Goal: Navigation & Orientation: Find specific page/section

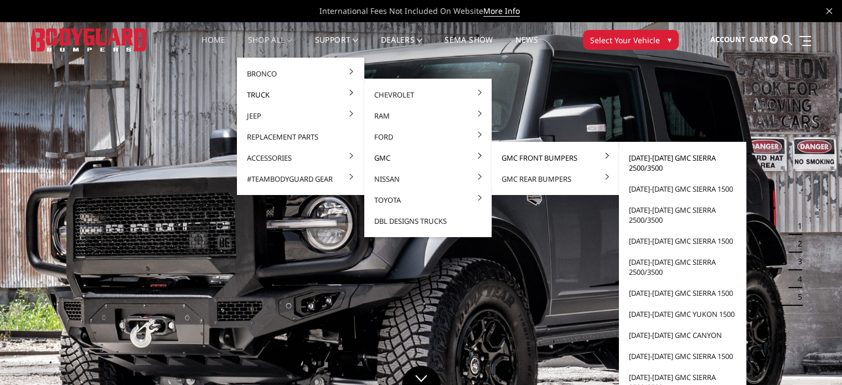
click at [657, 168] on link "[DATE]-[DATE] GMC Sierra 2500/3500" at bounding box center [682, 162] width 118 height 31
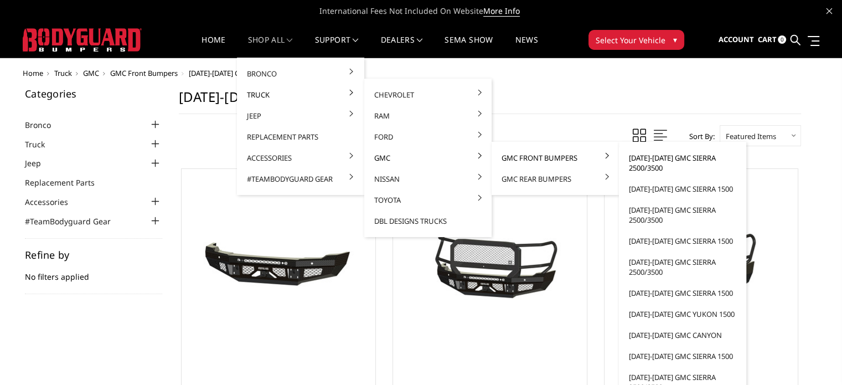
click at [651, 163] on link "[DATE]-[DATE] GMC Sierra 2500/3500" at bounding box center [682, 162] width 118 height 31
click at [629, 159] on link "[DATE]-[DATE] GMC Sierra 2500/3500" at bounding box center [682, 162] width 118 height 31
